Goal: Task Accomplishment & Management: Use online tool/utility

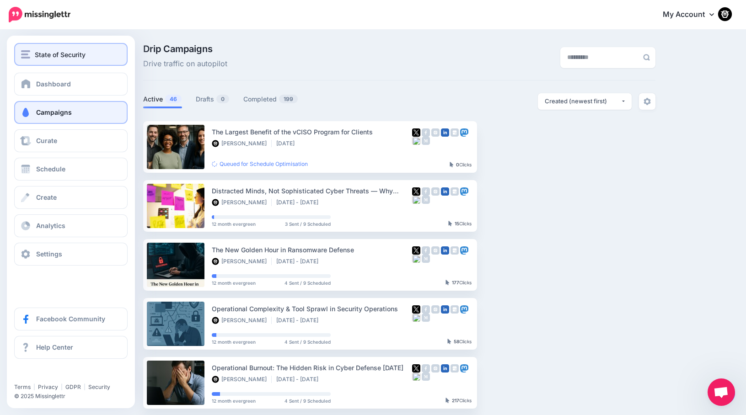
click at [26, 57] on img "button" at bounding box center [25, 54] width 9 height 8
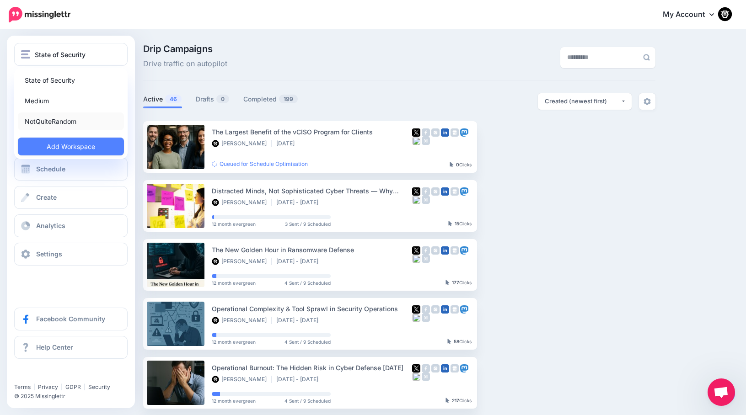
click at [28, 123] on link "NotQuiteRandom" at bounding box center [71, 122] width 106 height 18
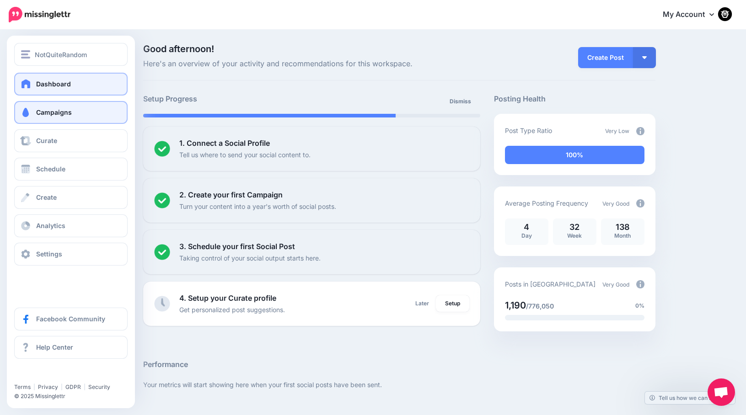
click at [21, 120] on link "Campaigns" at bounding box center [70, 112] width 113 height 23
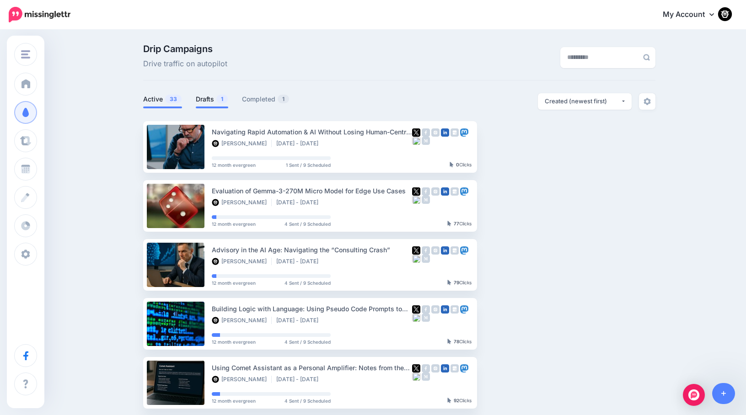
click at [205, 99] on link "Drafts 1" at bounding box center [212, 99] width 32 height 11
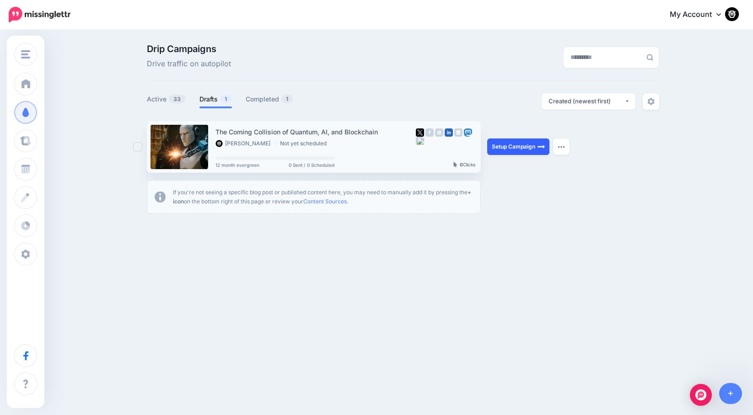
click at [512, 151] on link "Setup Campaign" at bounding box center [518, 147] width 62 height 16
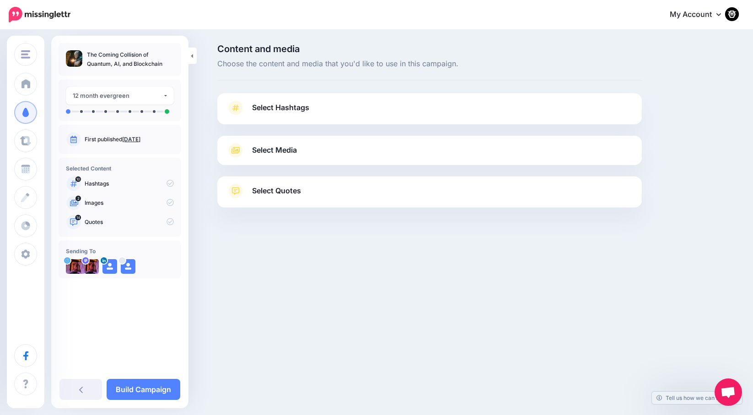
click at [296, 111] on span "Select Hashtags" at bounding box center [280, 108] width 57 height 12
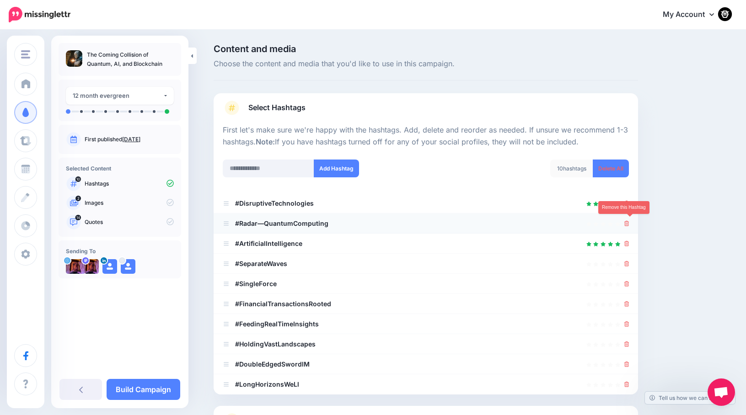
click at [629, 221] on icon at bounding box center [626, 223] width 5 height 5
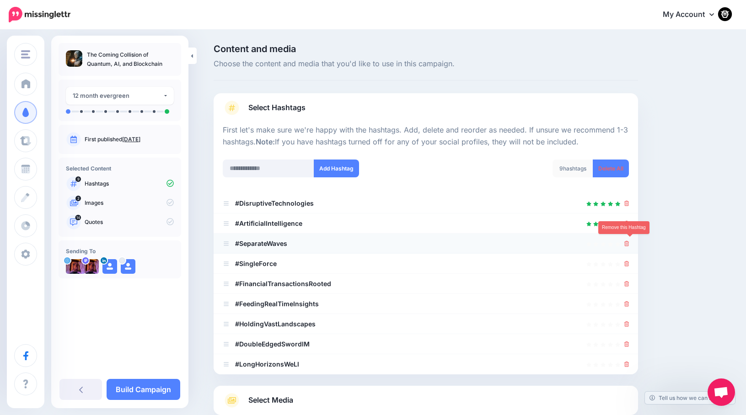
click at [629, 244] on icon at bounding box center [626, 243] width 5 height 5
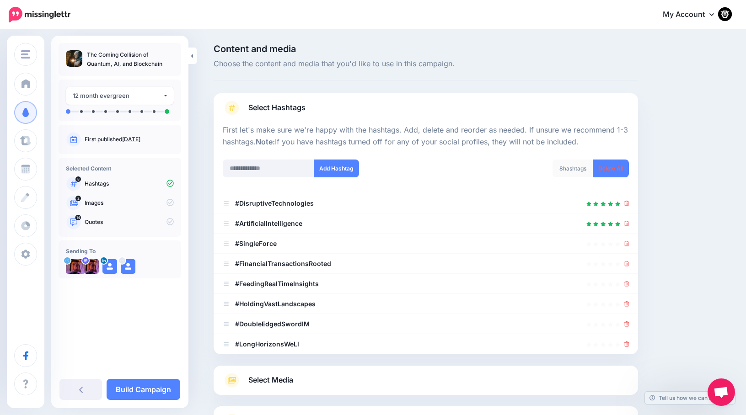
click at [629, 244] on icon at bounding box center [626, 243] width 5 height 5
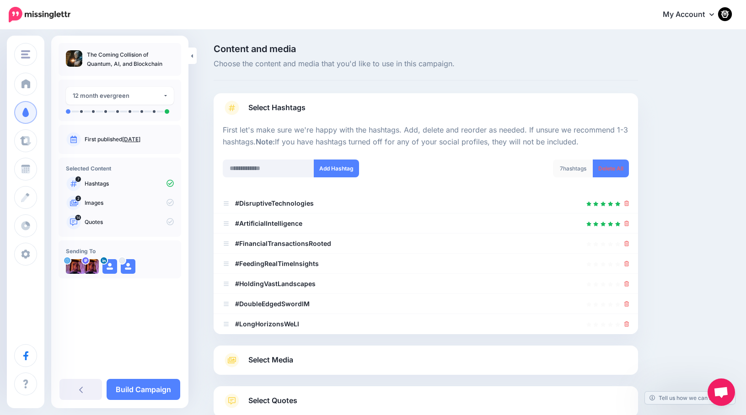
click at [629, 244] on icon at bounding box center [626, 243] width 5 height 5
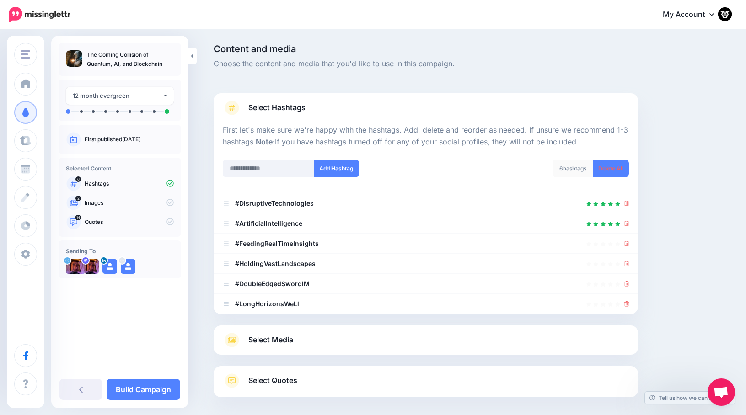
click at [629, 244] on icon at bounding box center [626, 243] width 5 height 5
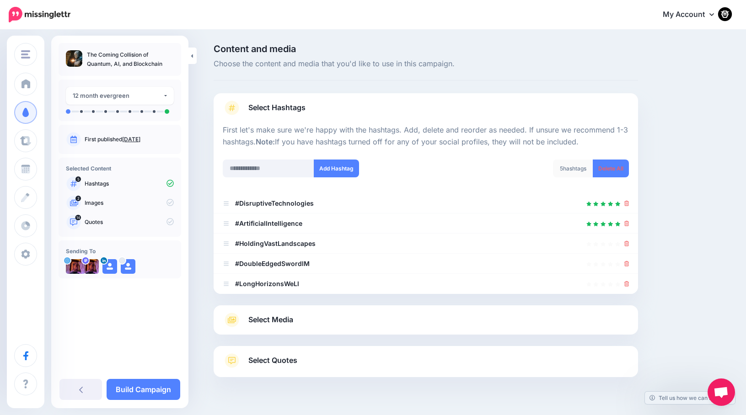
click at [629, 244] on icon at bounding box center [626, 243] width 5 height 5
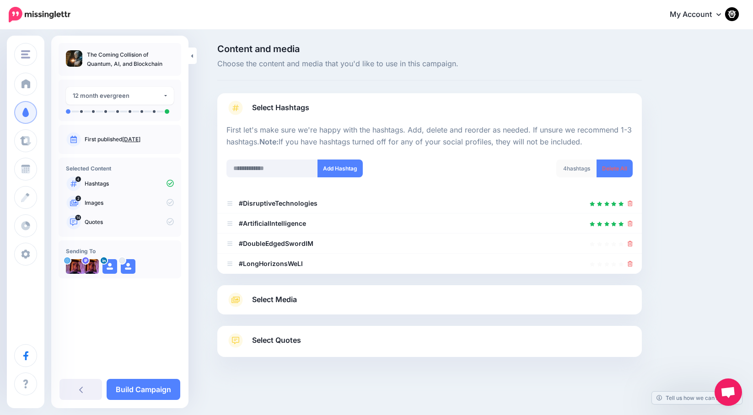
click at [629, 244] on icon at bounding box center [630, 243] width 5 height 5
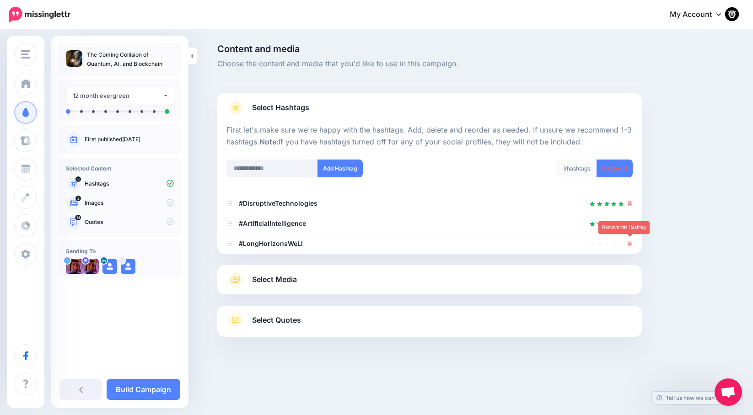
click at [629, 244] on icon at bounding box center [630, 243] width 5 height 5
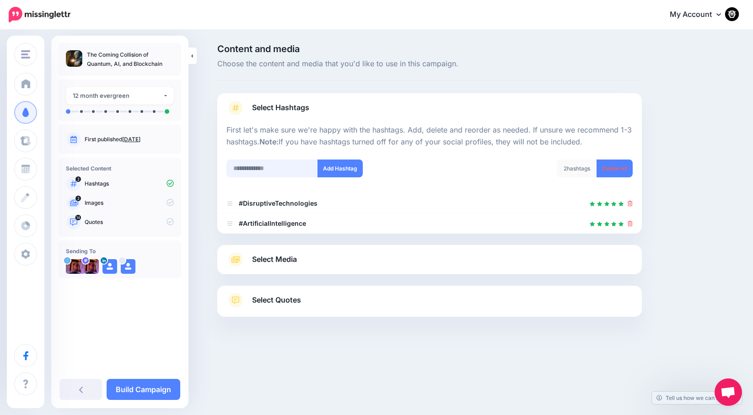
click at [252, 167] on input "text" at bounding box center [271, 169] width 91 height 18
type input "**********"
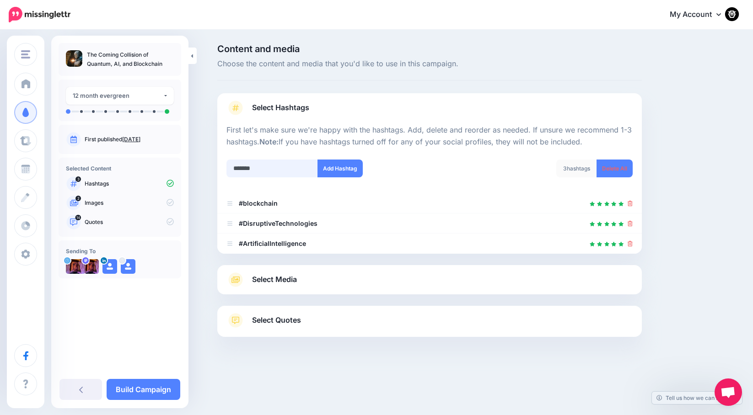
type input "********"
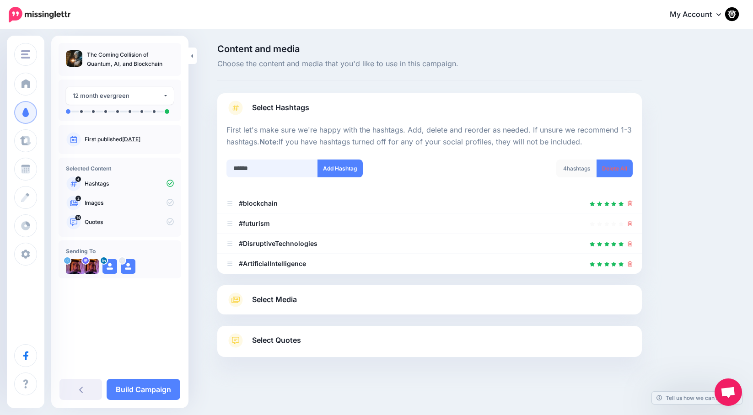
type input "*******"
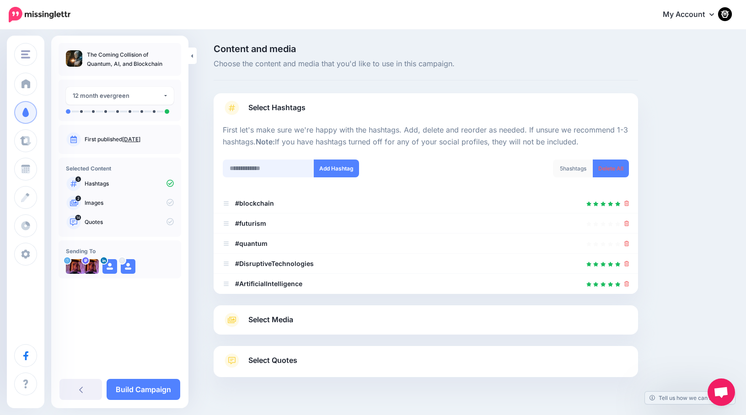
scroll to position [20, 0]
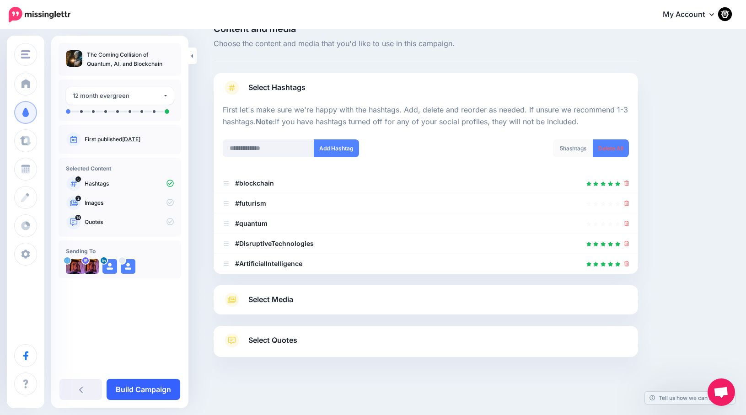
click at [149, 388] on link "Build Campaign" at bounding box center [144, 389] width 74 height 21
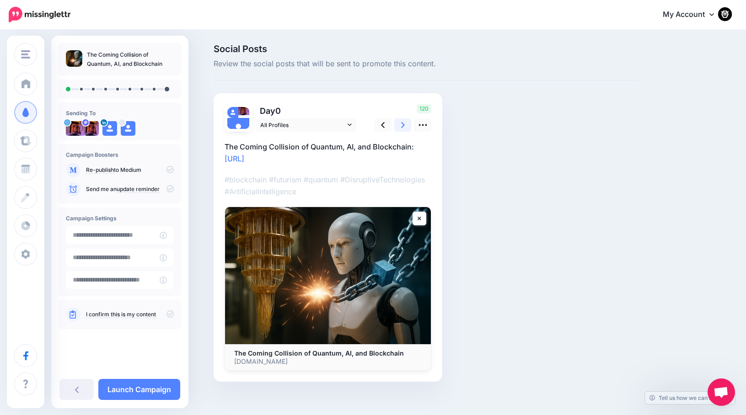
click at [402, 127] on link at bounding box center [402, 124] width 17 height 13
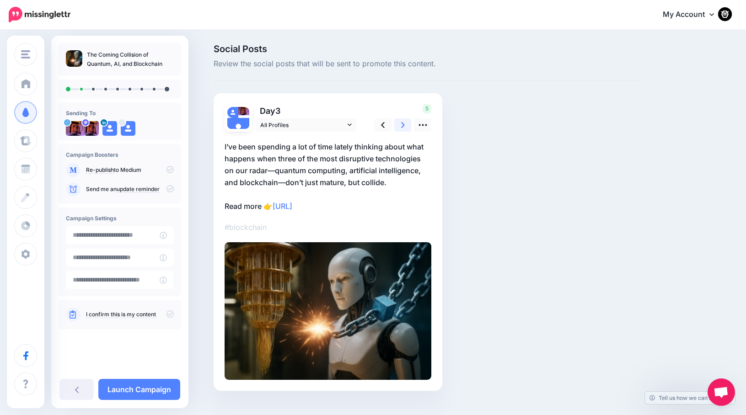
click at [402, 127] on link at bounding box center [402, 124] width 17 height 13
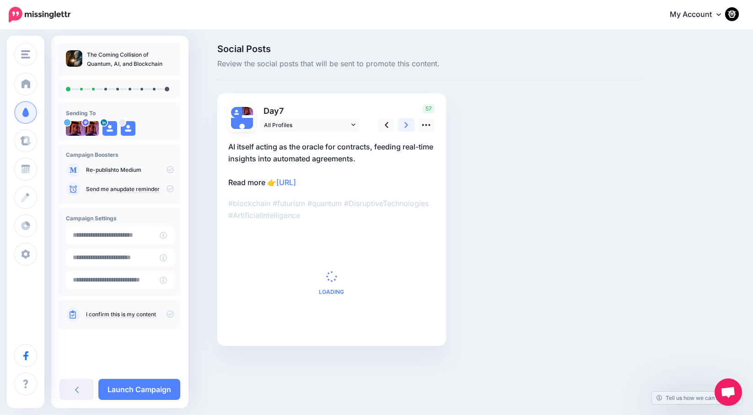
click at [402, 127] on link at bounding box center [406, 124] width 17 height 13
click at [402, 127] on link at bounding box center [402, 124] width 17 height 13
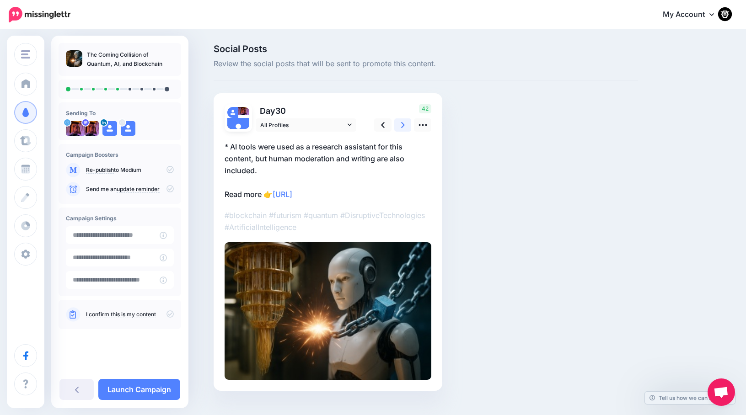
click at [402, 127] on link at bounding box center [402, 124] width 17 height 13
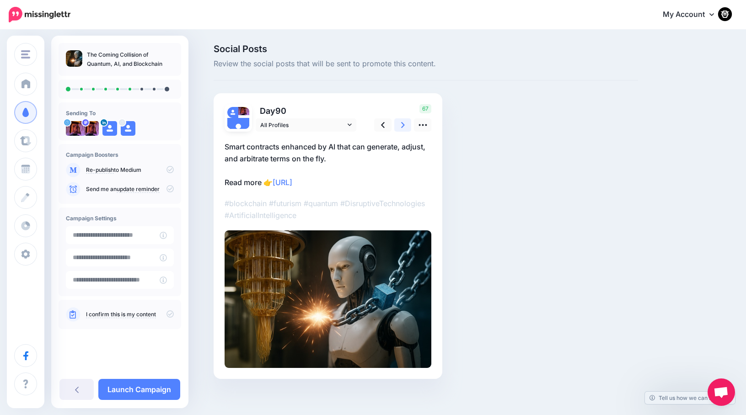
click at [402, 127] on link at bounding box center [402, 124] width 17 height 13
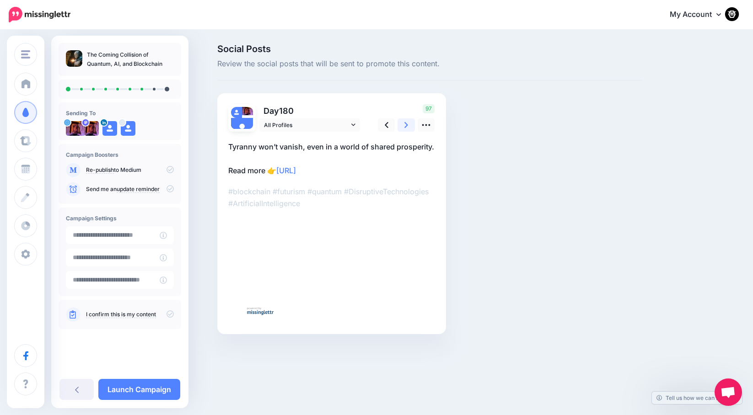
click at [402, 127] on link at bounding box center [406, 124] width 17 height 13
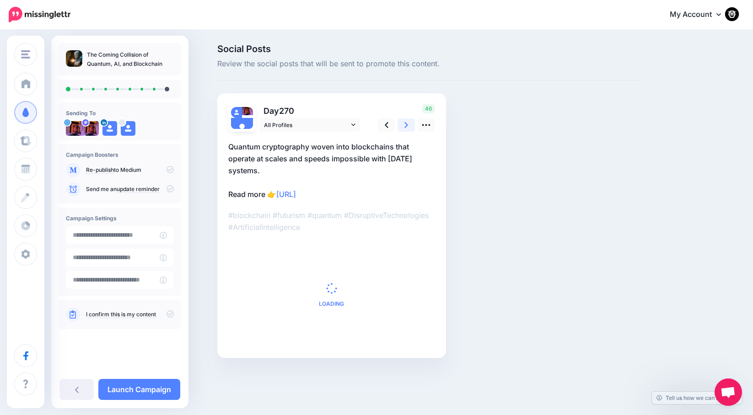
click at [402, 127] on link at bounding box center [406, 124] width 17 height 13
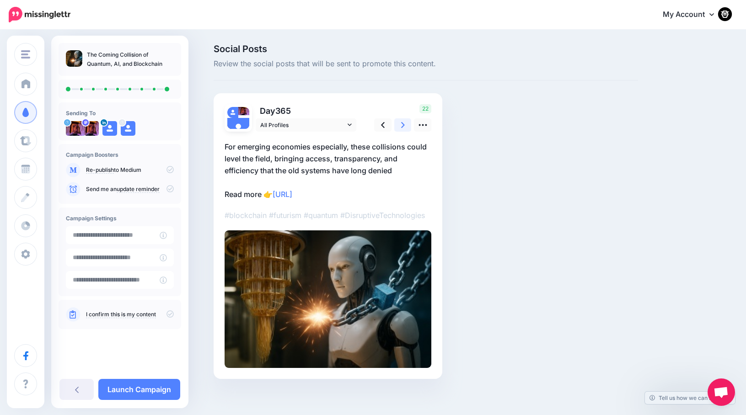
click at [402, 127] on link at bounding box center [402, 124] width 17 height 13
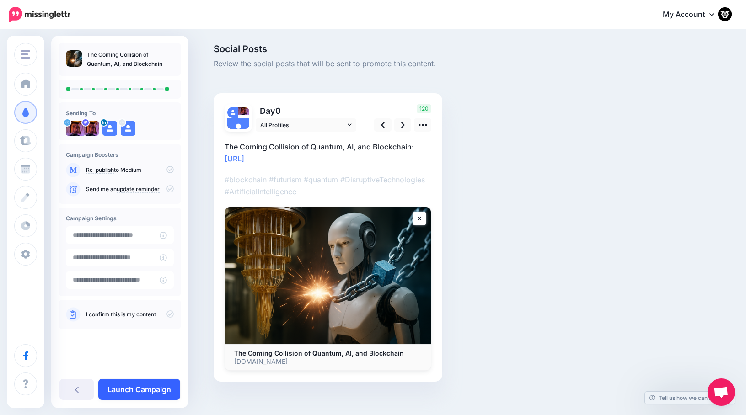
click at [141, 394] on link "Launch Campaign" at bounding box center [139, 389] width 82 height 21
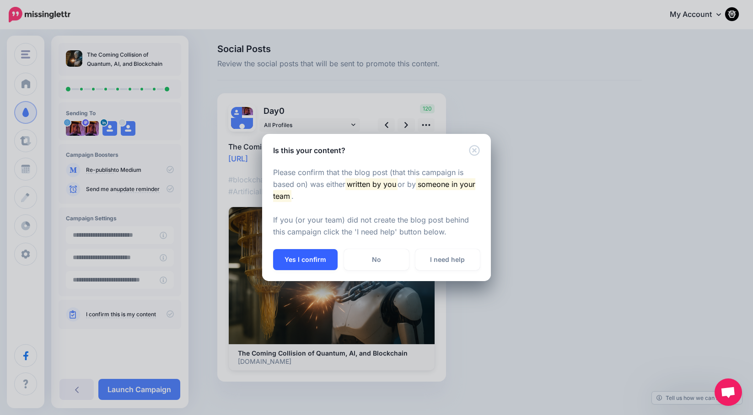
click at [301, 260] on button "Yes I confirm" at bounding box center [305, 259] width 65 height 21
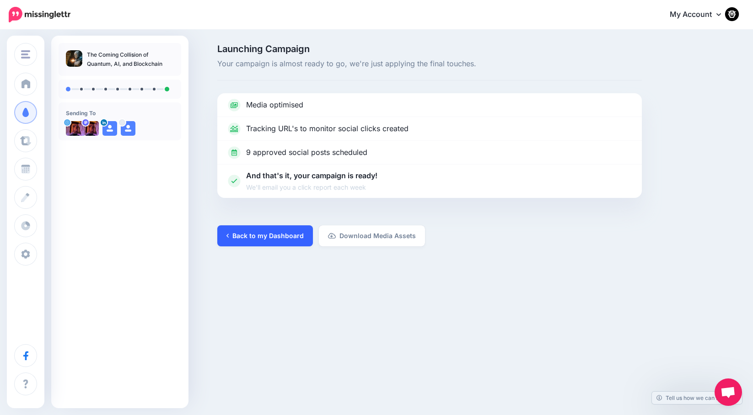
click at [245, 237] on link "Back to my Dashboard" at bounding box center [265, 236] width 96 height 21
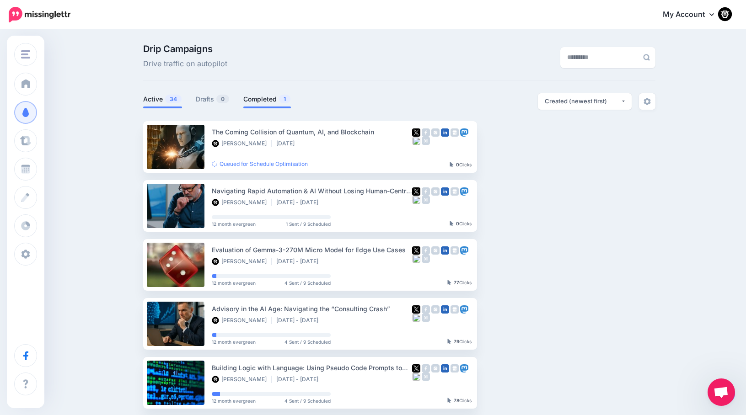
click at [263, 99] on link "Completed 1" at bounding box center [267, 99] width 48 height 11
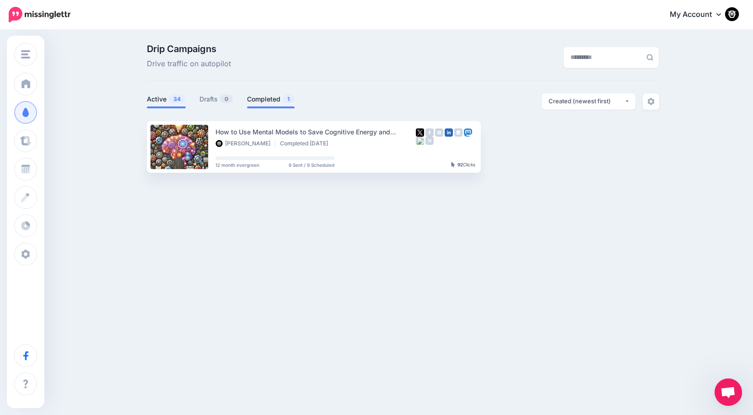
click at [168, 97] on link "Active 34" at bounding box center [166, 99] width 39 height 11
